Goal: Information Seeking & Learning: Learn about a topic

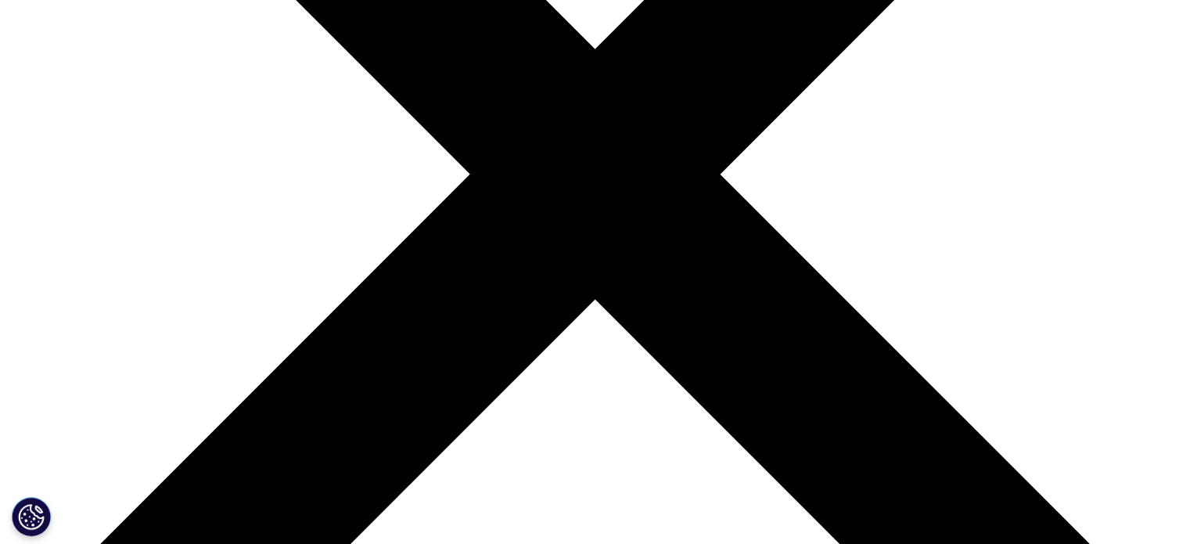
scroll to position [433, 0]
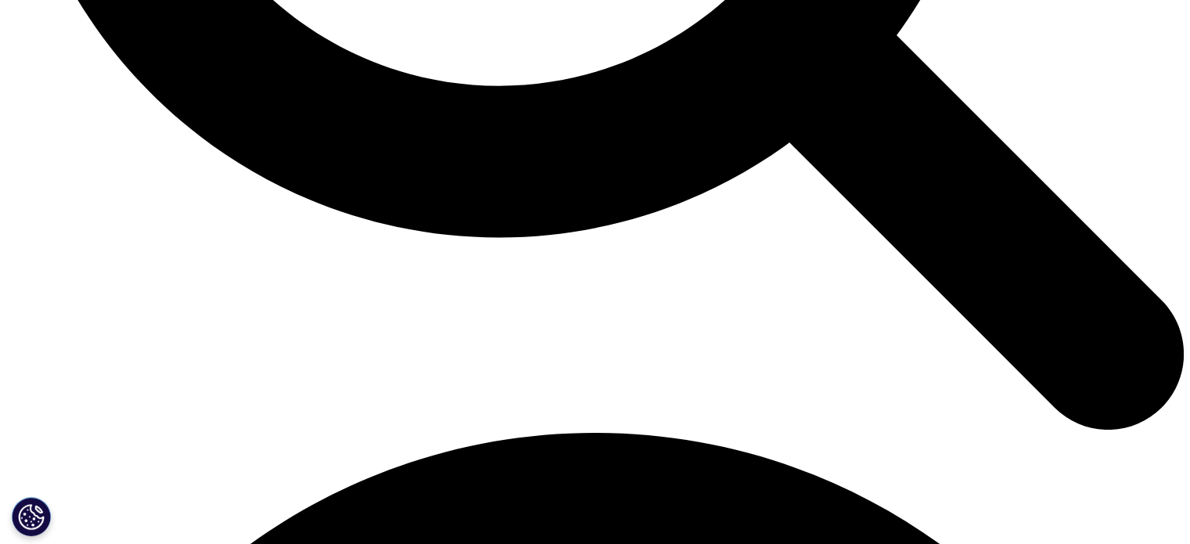
scroll to position [1408, 0]
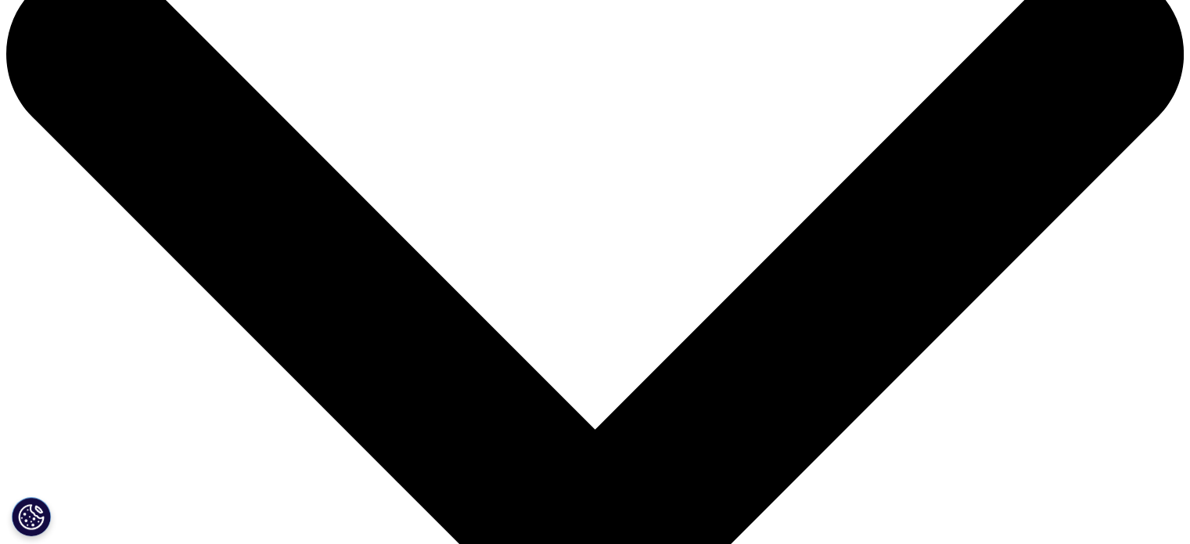
scroll to position [0, 0]
